Goal: Register for event/course

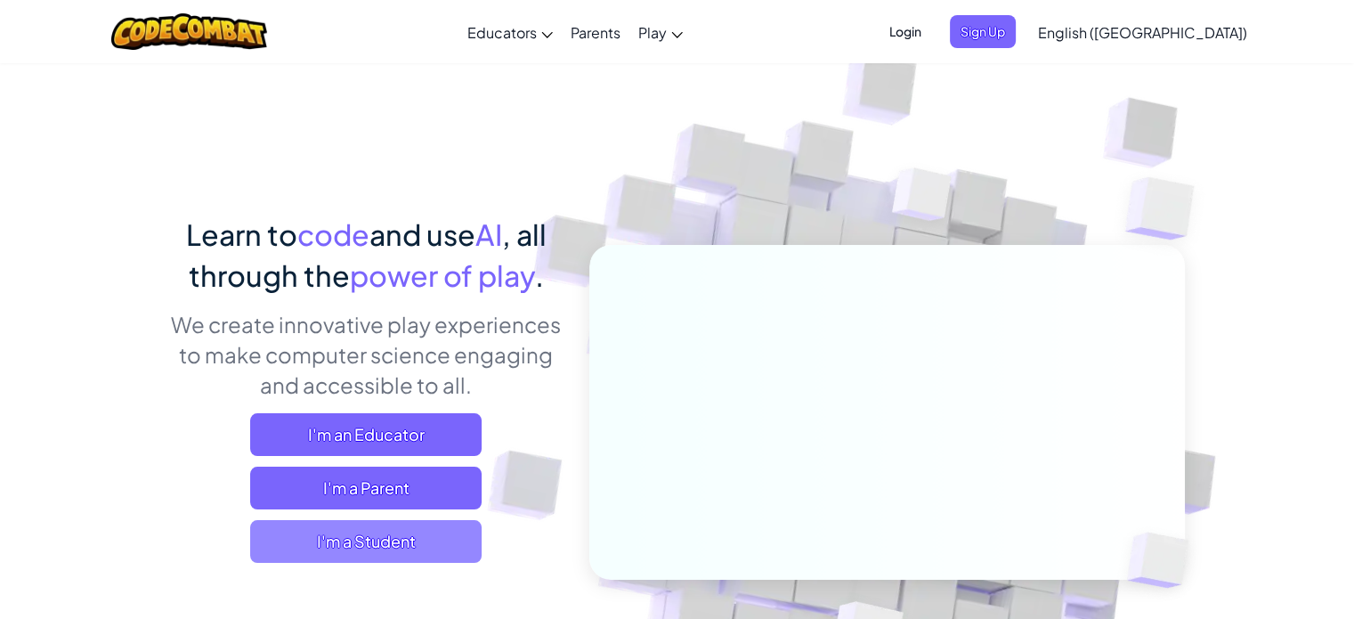
click at [394, 548] on span "I'm a Student" at bounding box center [365, 541] width 231 height 43
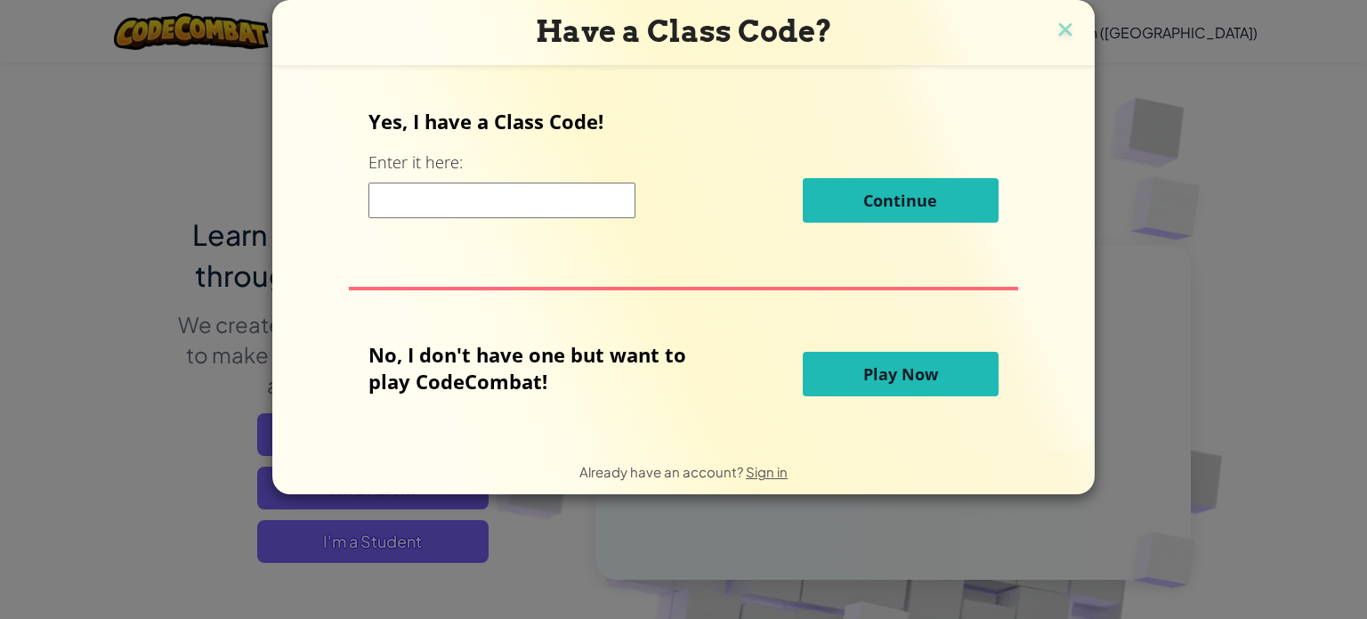
click at [486, 207] on input at bounding box center [502, 201] width 267 height 36
click at [850, 369] on button "Play Now" at bounding box center [901, 374] width 196 height 45
